Goal: Task Accomplishment & Management: Use online tool/utility

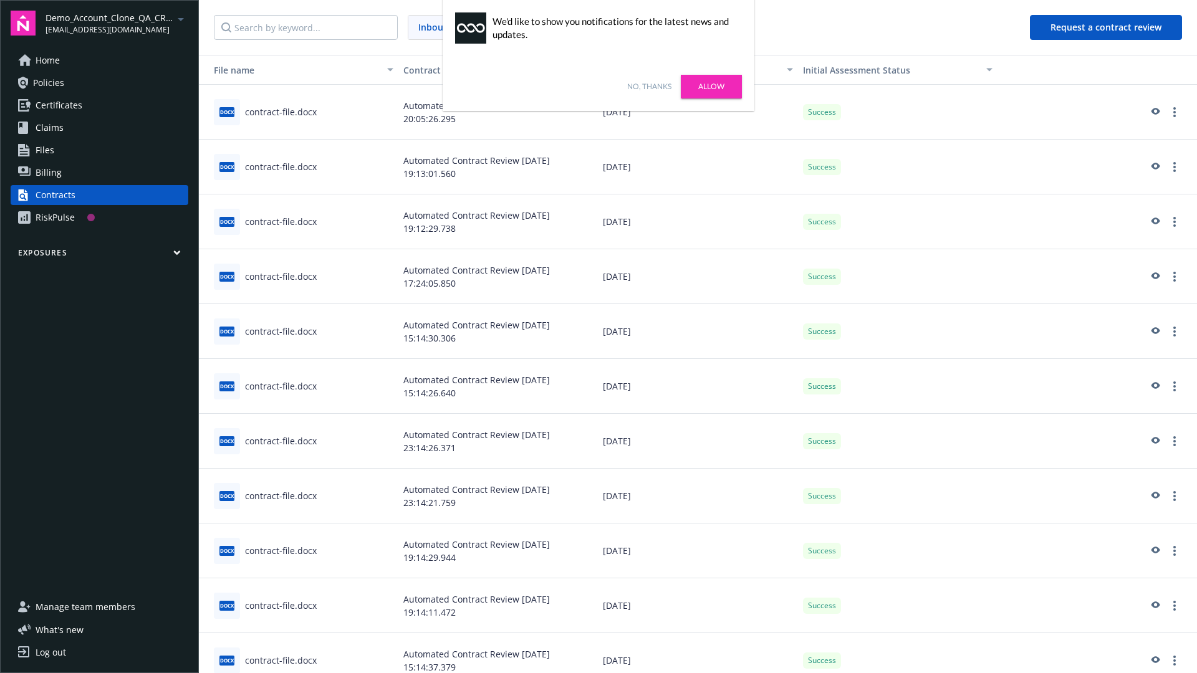
click at [649, 87] on link "No, thanks" at bounding box center [649, 86] width 44 height 11
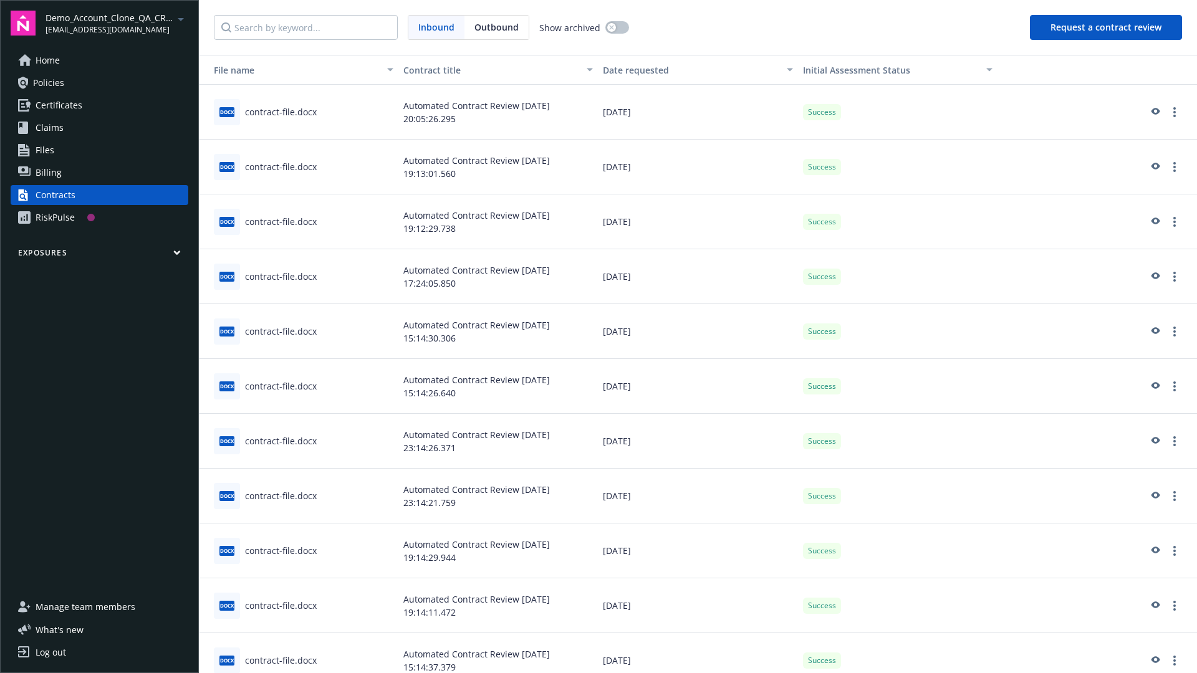
click at [1106, 27] on button "Request a contract review" at bounding box center [1106, 27] width 152 height 25
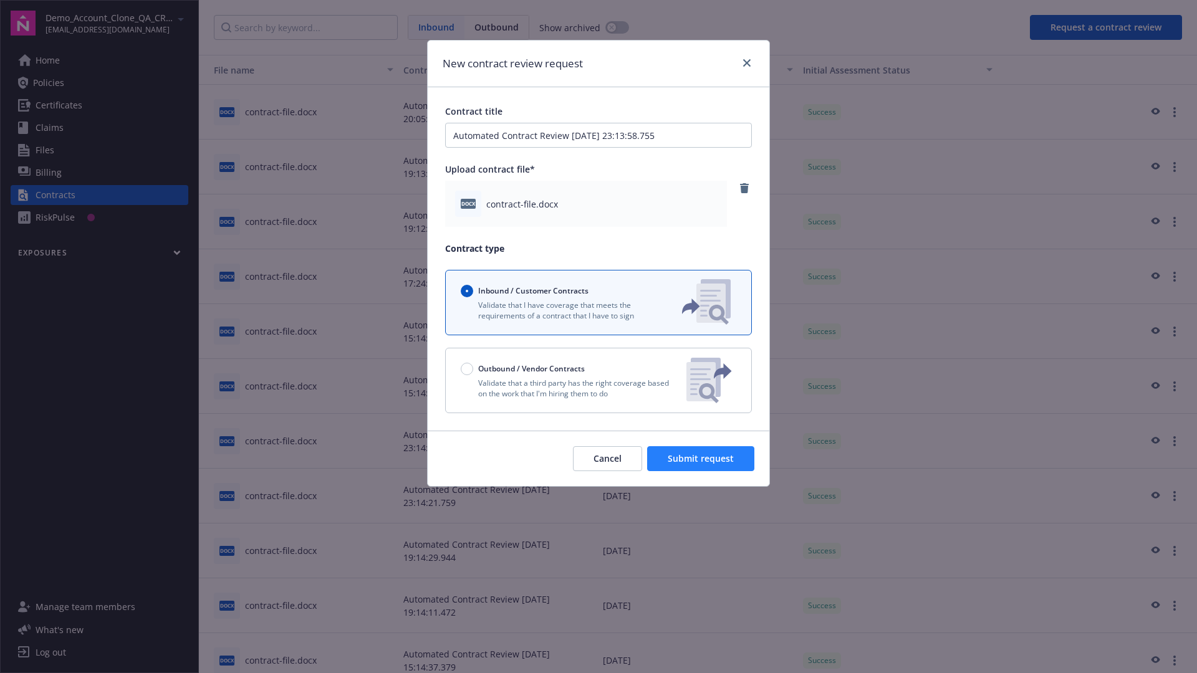
type input "Automated Contract Review 08-14-2025 23:13:58.755"
click at [701, 459] on span "Submit request" at bounding box center [700, 458] width 66 height 12
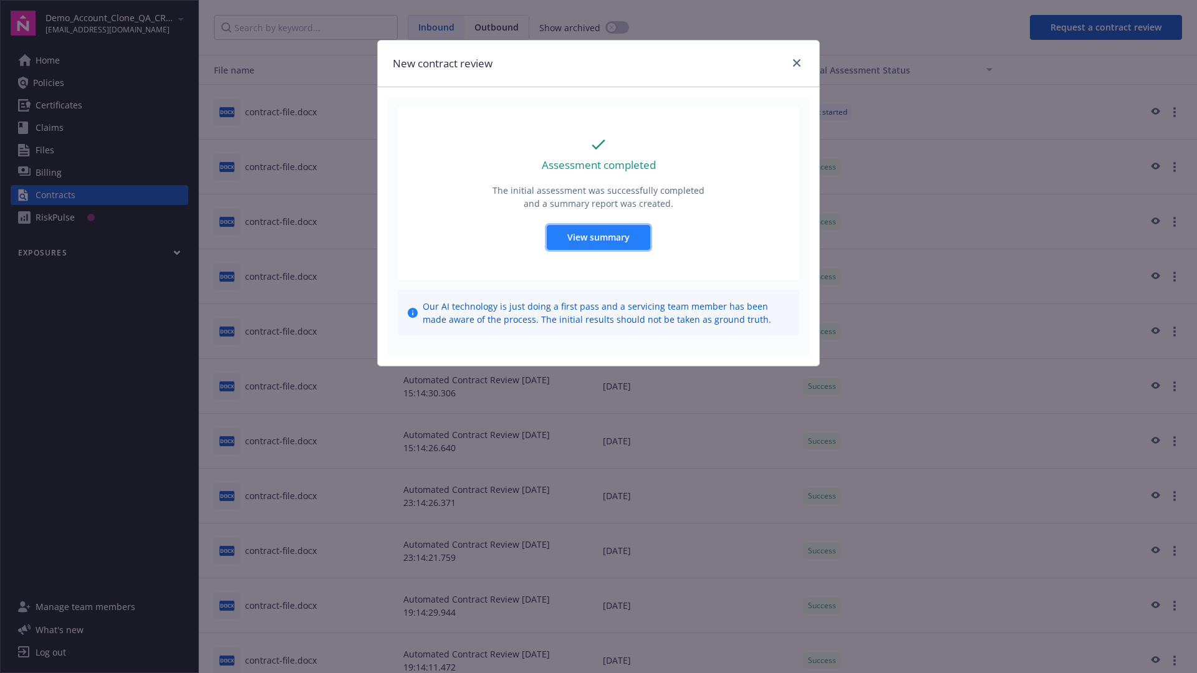
click at [598, 237] on span "View summary" at bounding box center [598, 237] width 62 height 12
